Goal: Task Accomplishment & Management: Use online tool/utility

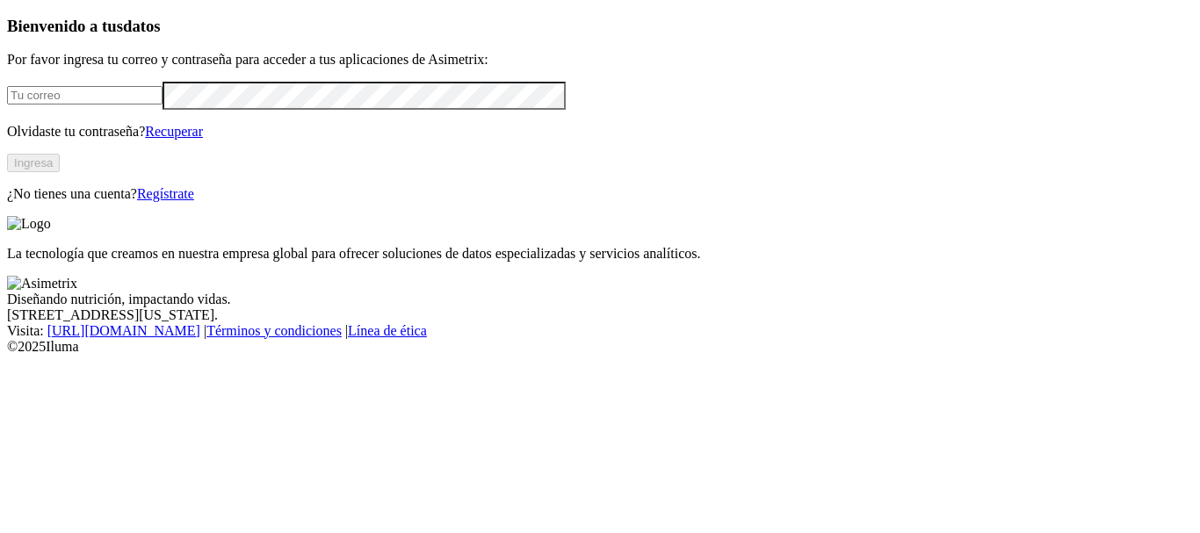
type input "[PERSON_NAME][EMAIL_ADDRESS][PERSON_NAME][DOMAIN_NAME]"
click at [60, 172] on button "Ingresa" at bounding box center [33, 163] width 53 height 18
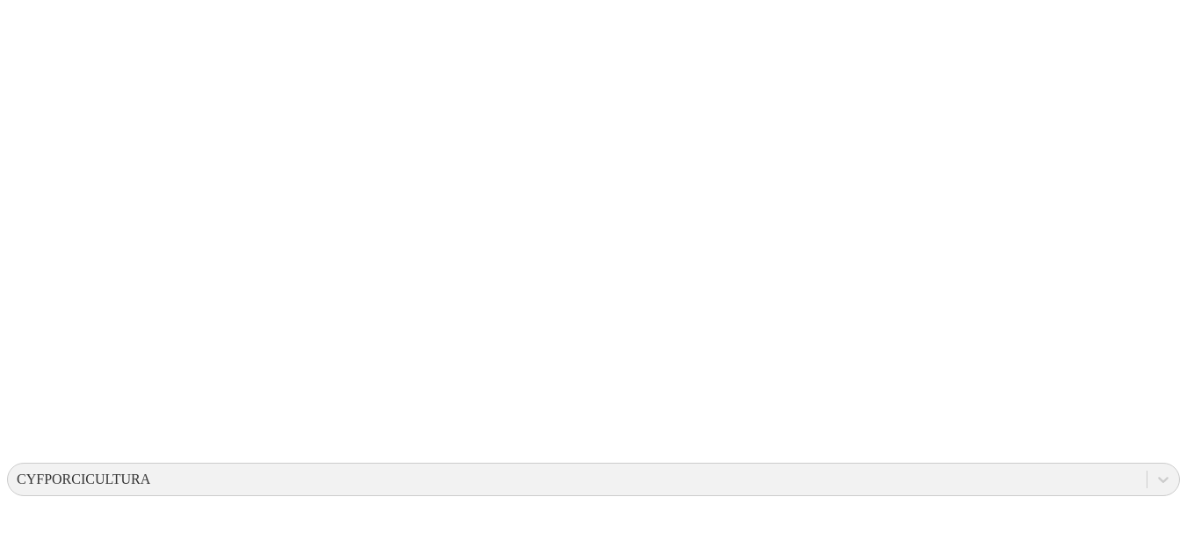
scroll to position [274, 0]
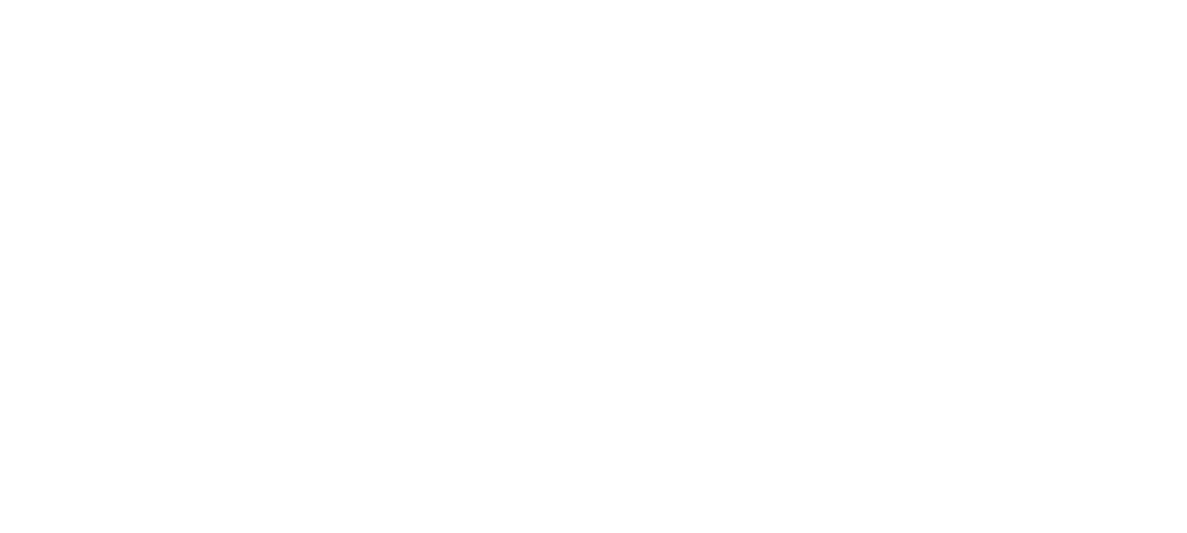
scroll to position [0, 0]
type input "JUN-25"
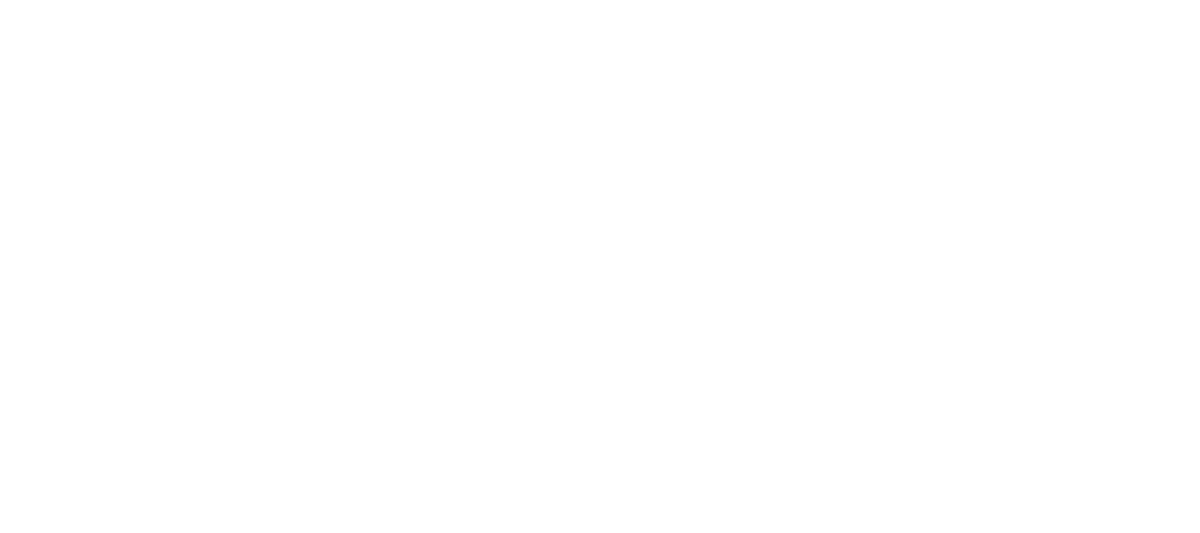
type input "JUN-25"
type input "JUL-25"
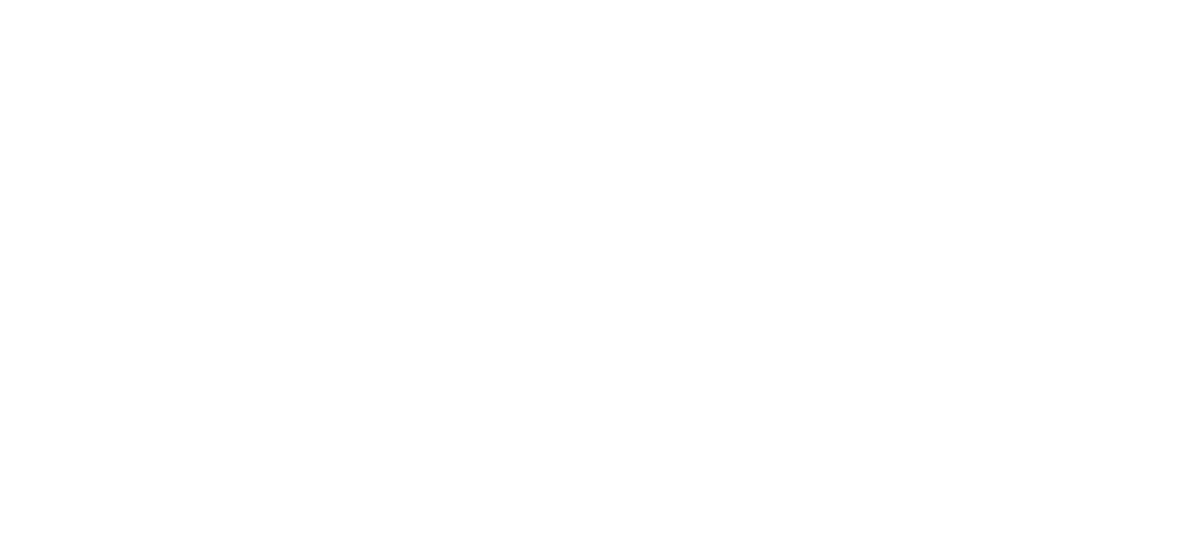
type input "JUL-25"
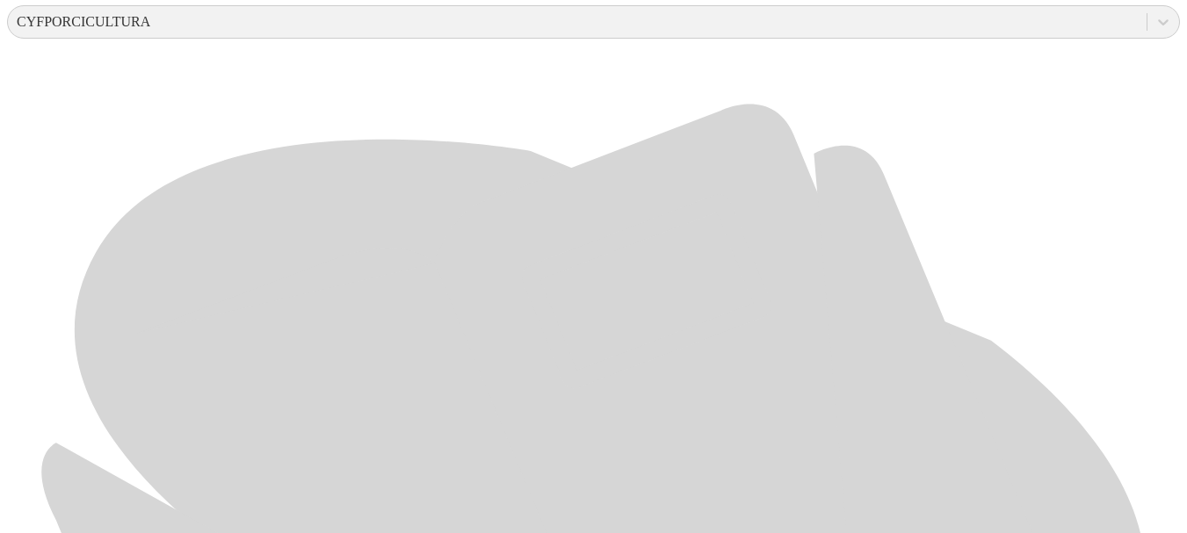
scroll to position [721, 0]
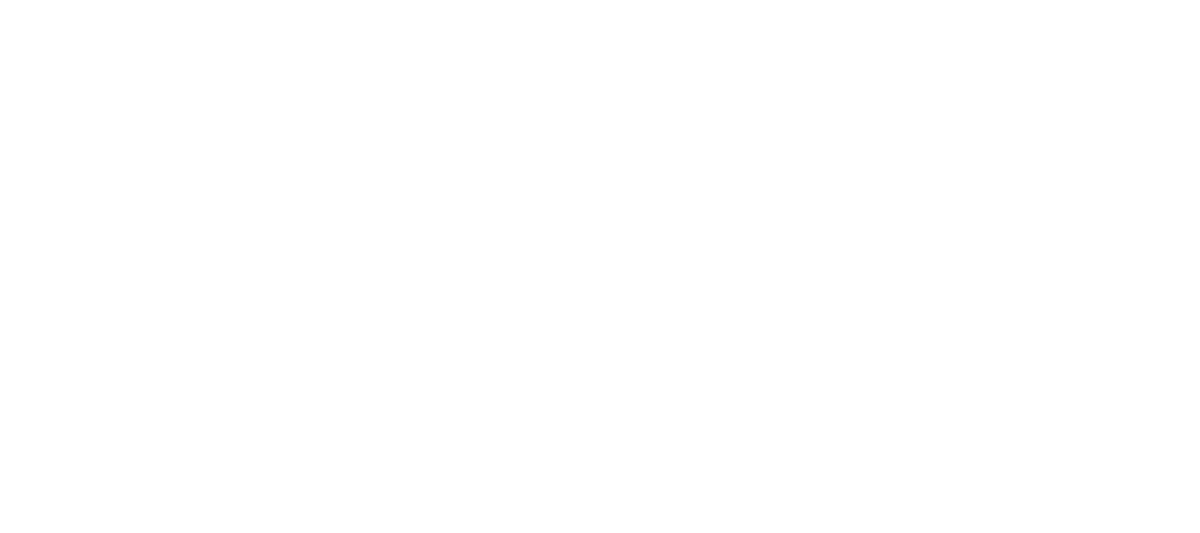
type input "JUL-25"
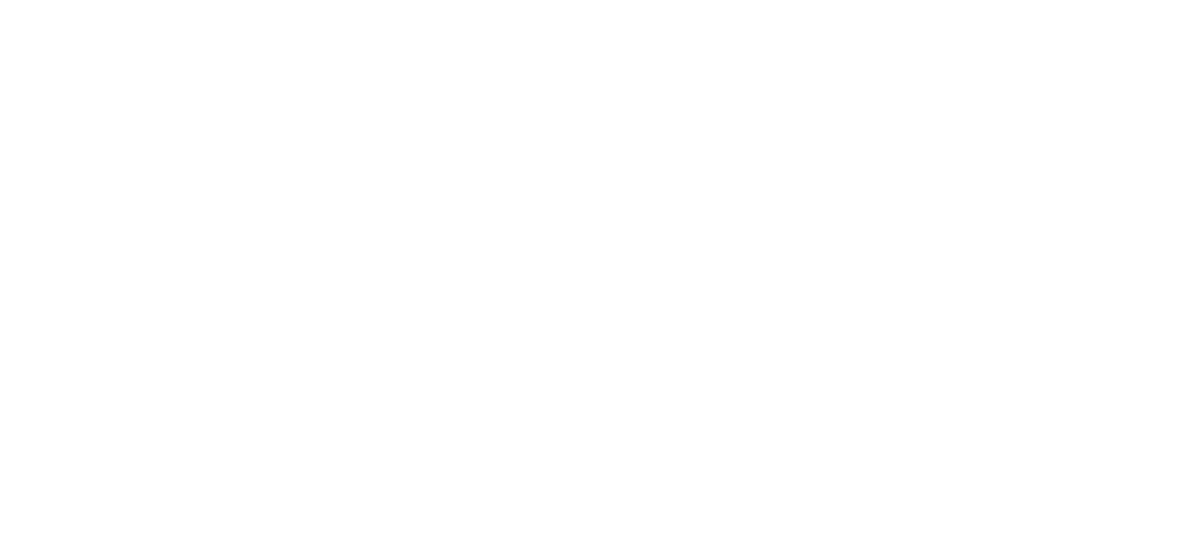
type input "JUL-25"
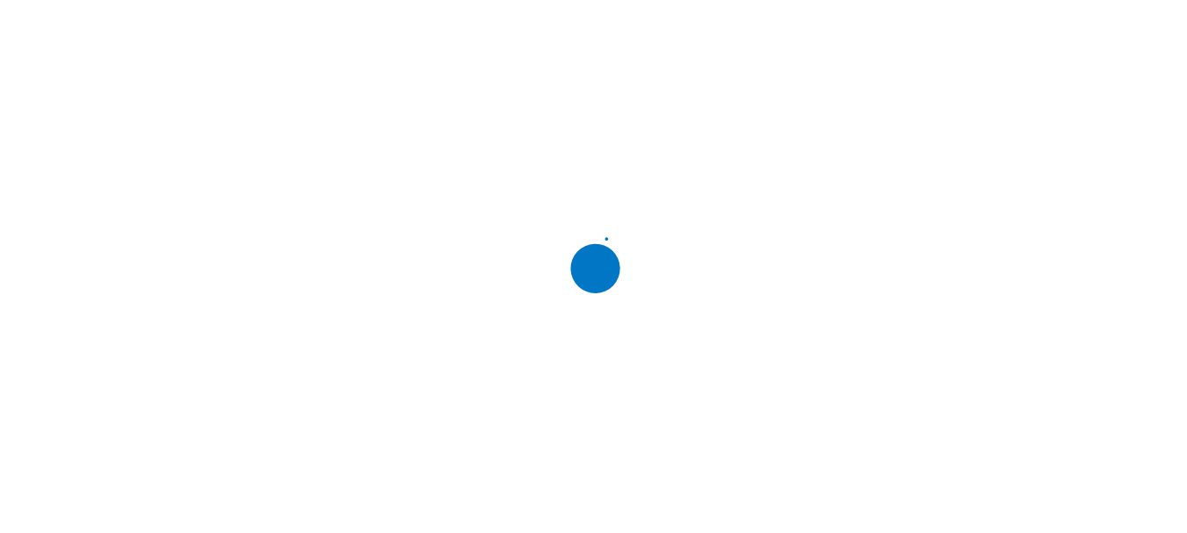
scroll to position [0, 0]
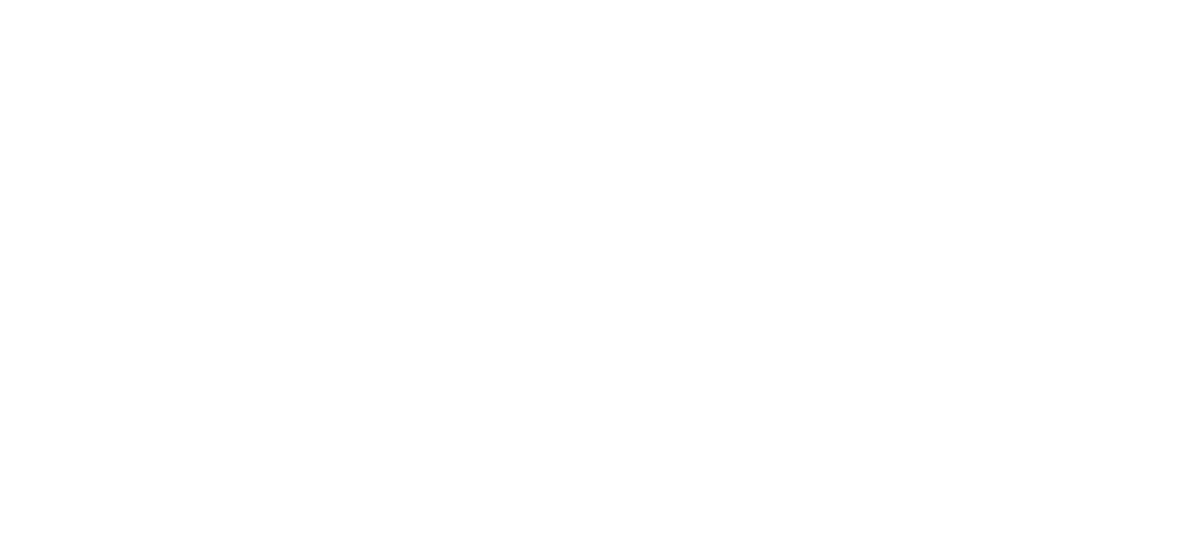
type input "JUL-25"
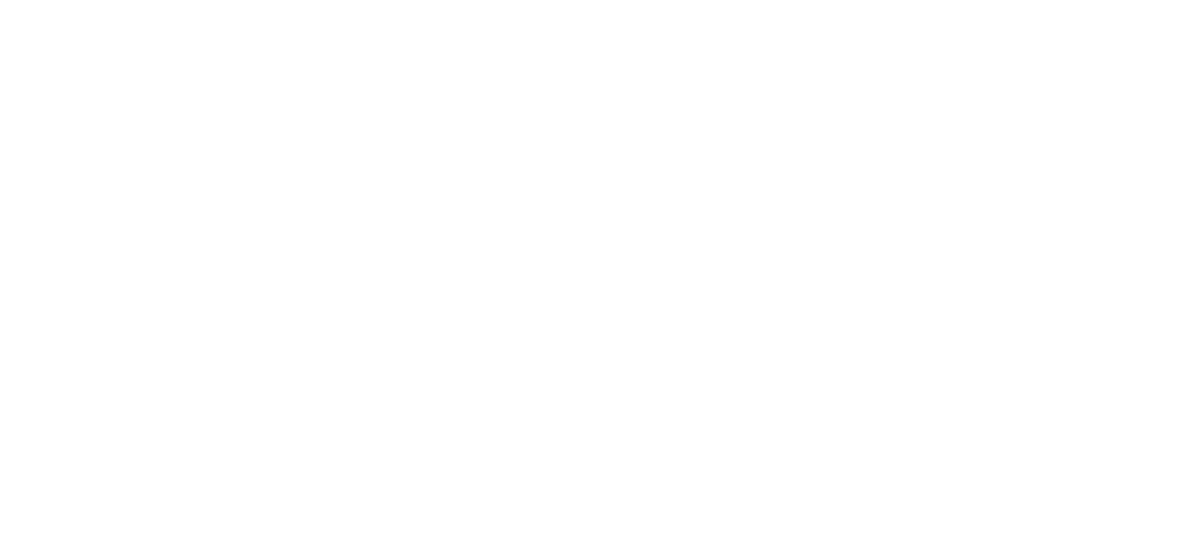
type input "JUL-25"
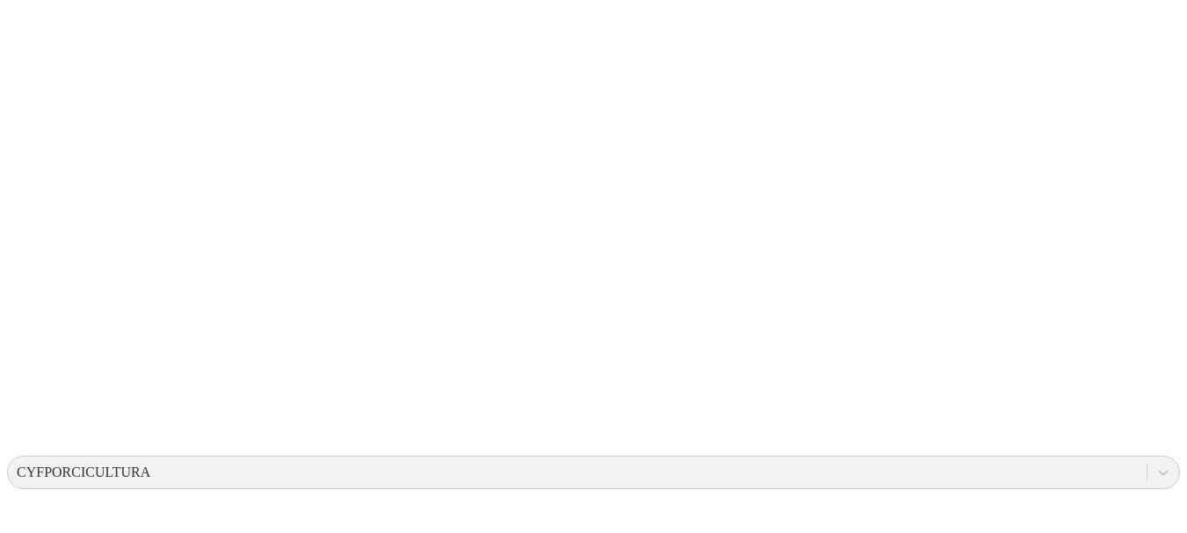
scroll to position [261, 0]
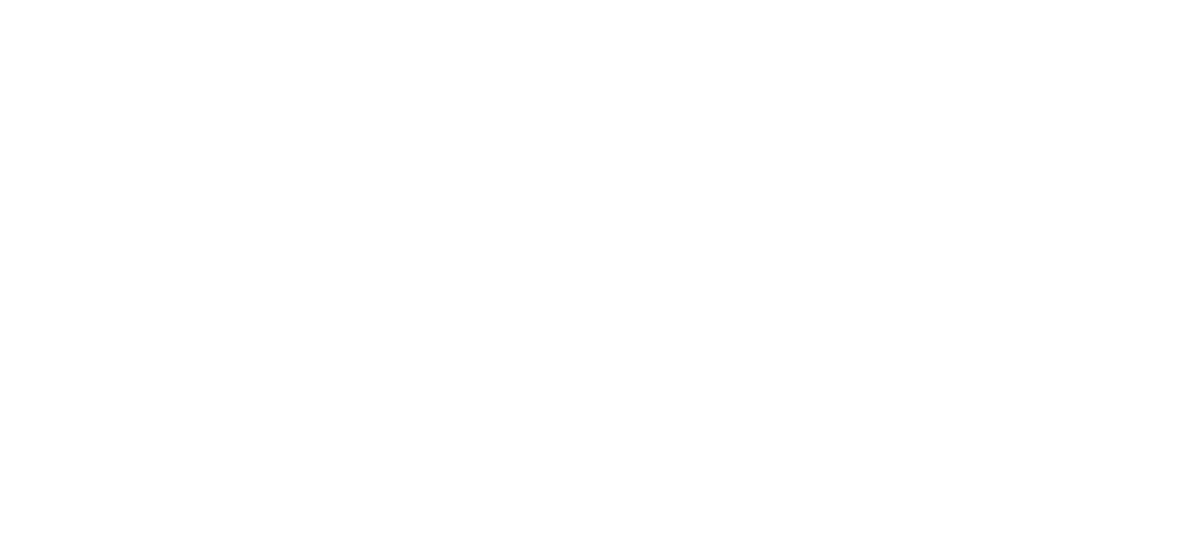
scroll to position [0, 0]
type input "JUL-25"
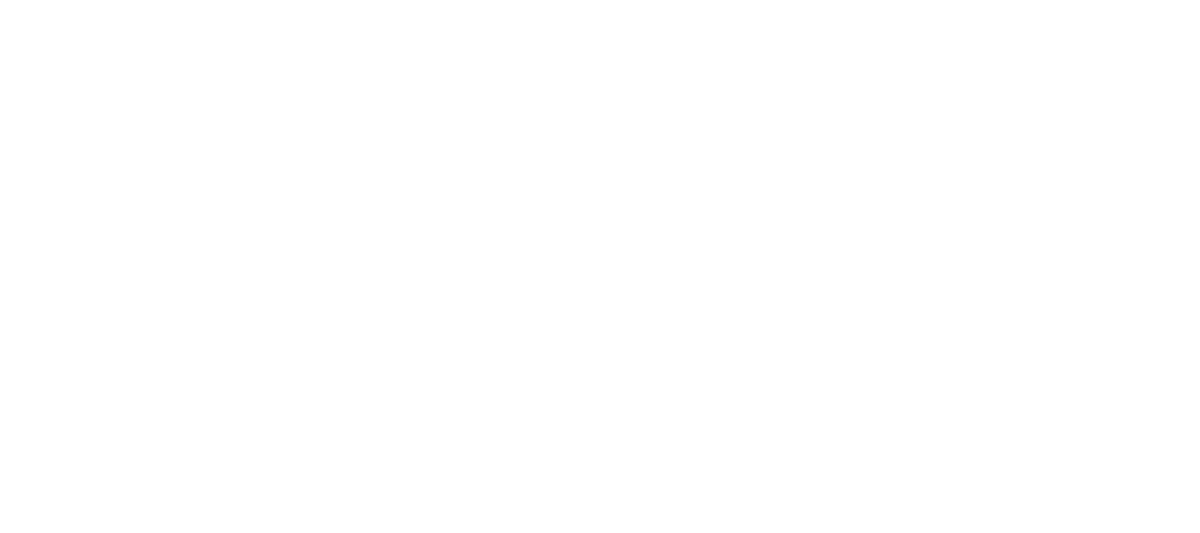
type input "JUL-25"
